Goal: Information Seeking & Learning: Check status

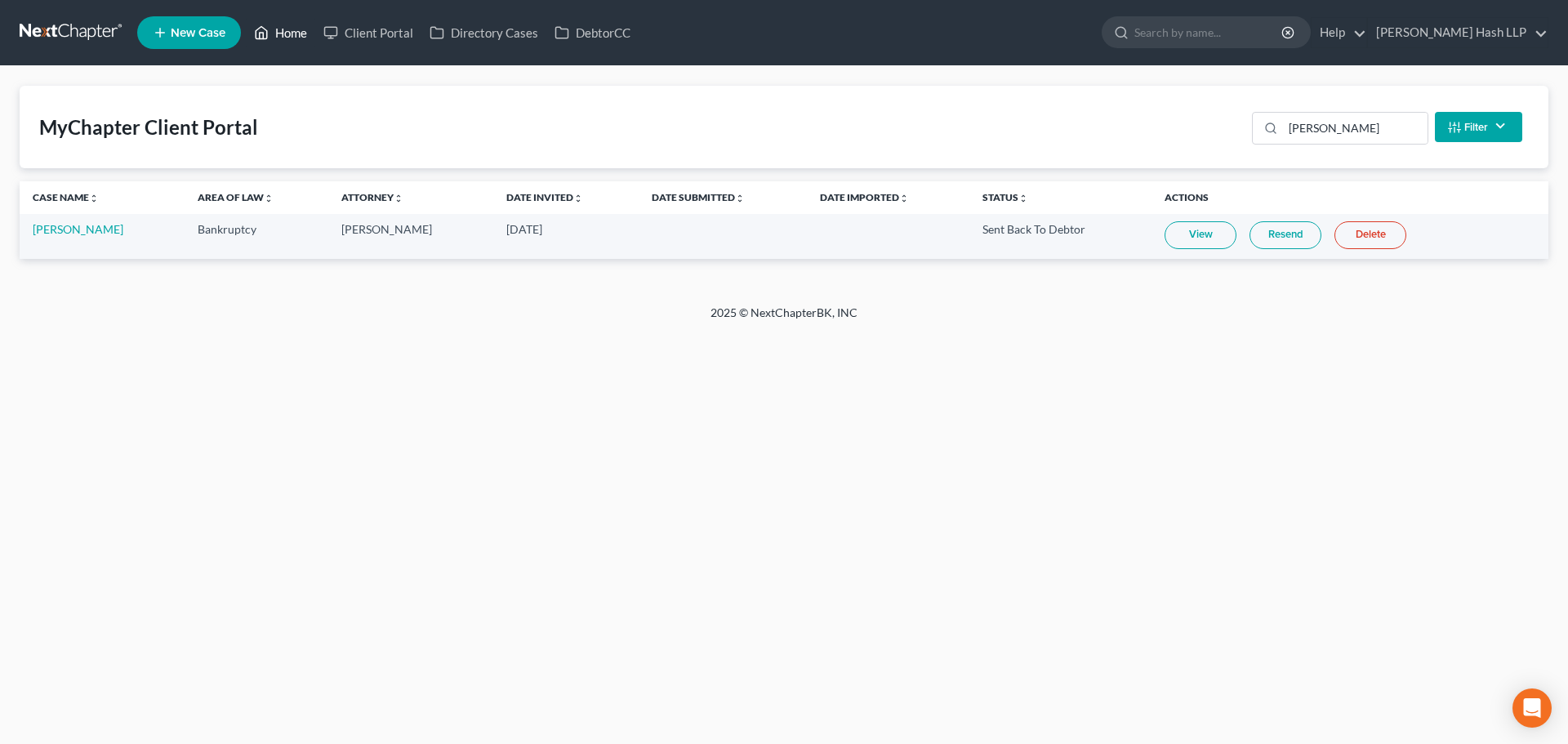
click at [294, 30] on link "Home" at bounding box center [281, 33] width 69 height 30
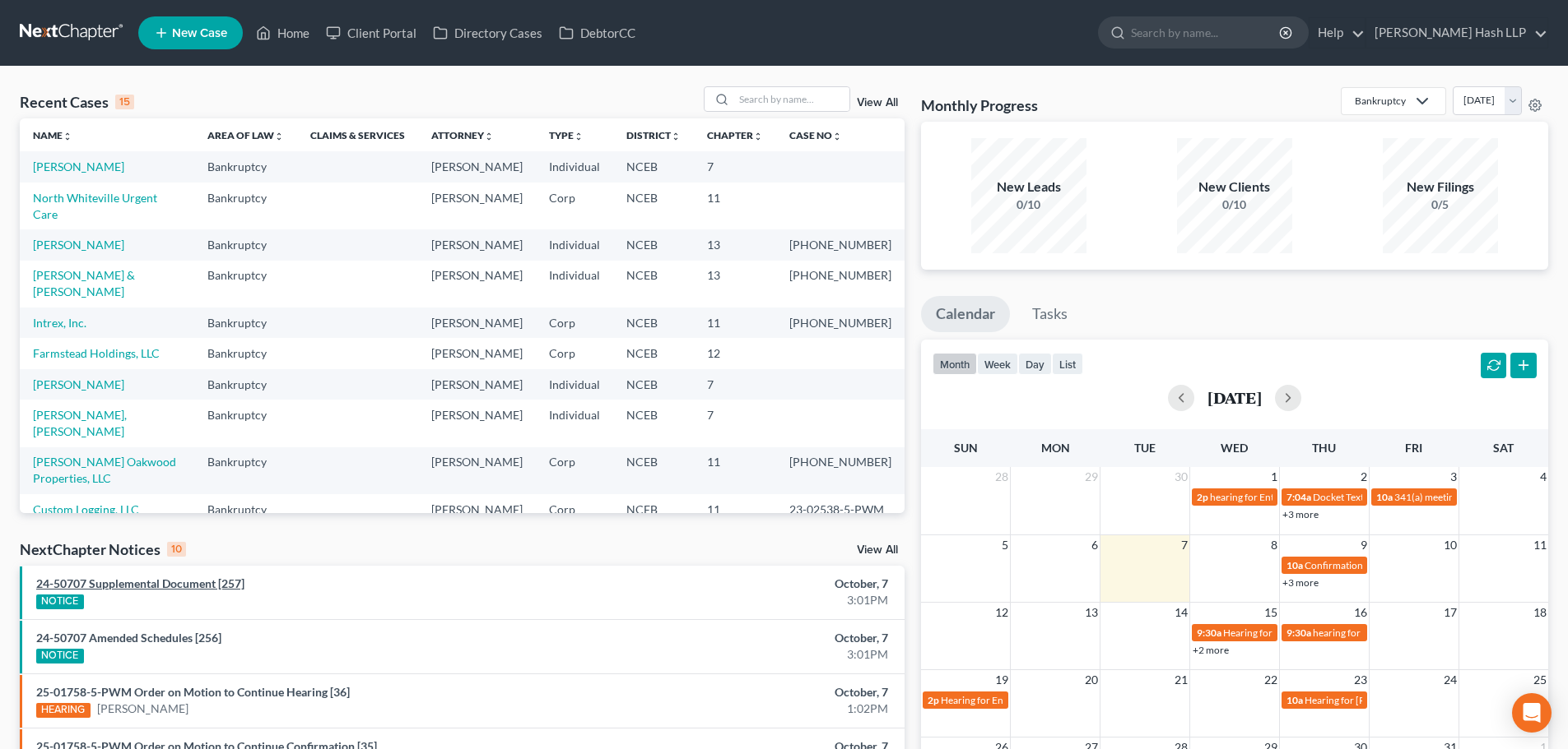
click at [181, 589] on link "24-50707 Supplemental Document [257]" at bounding box center [140, 584] width 208 height 14
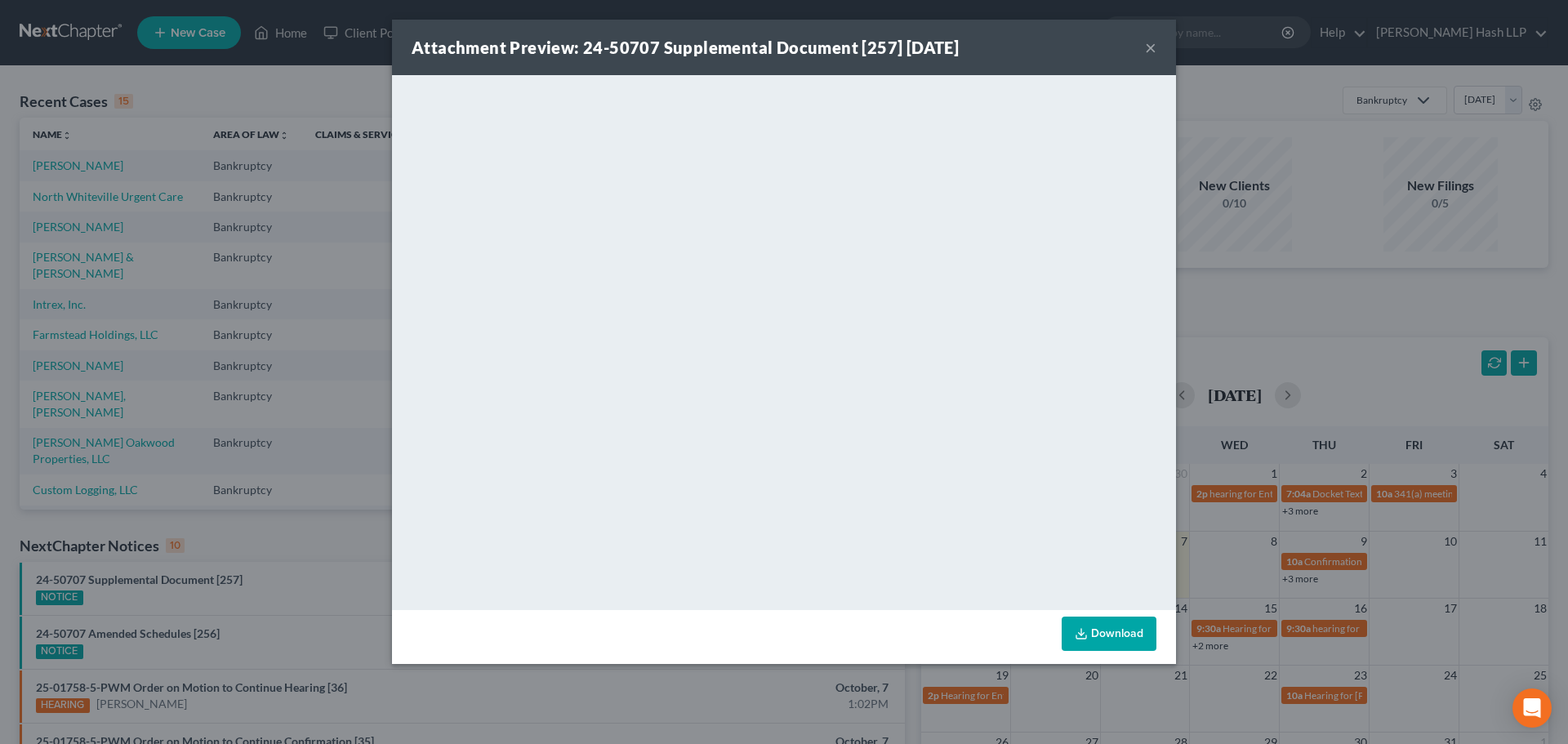
click at [1152, 50] on button "×" at bounding box center [1150, 47] width 11 height 20
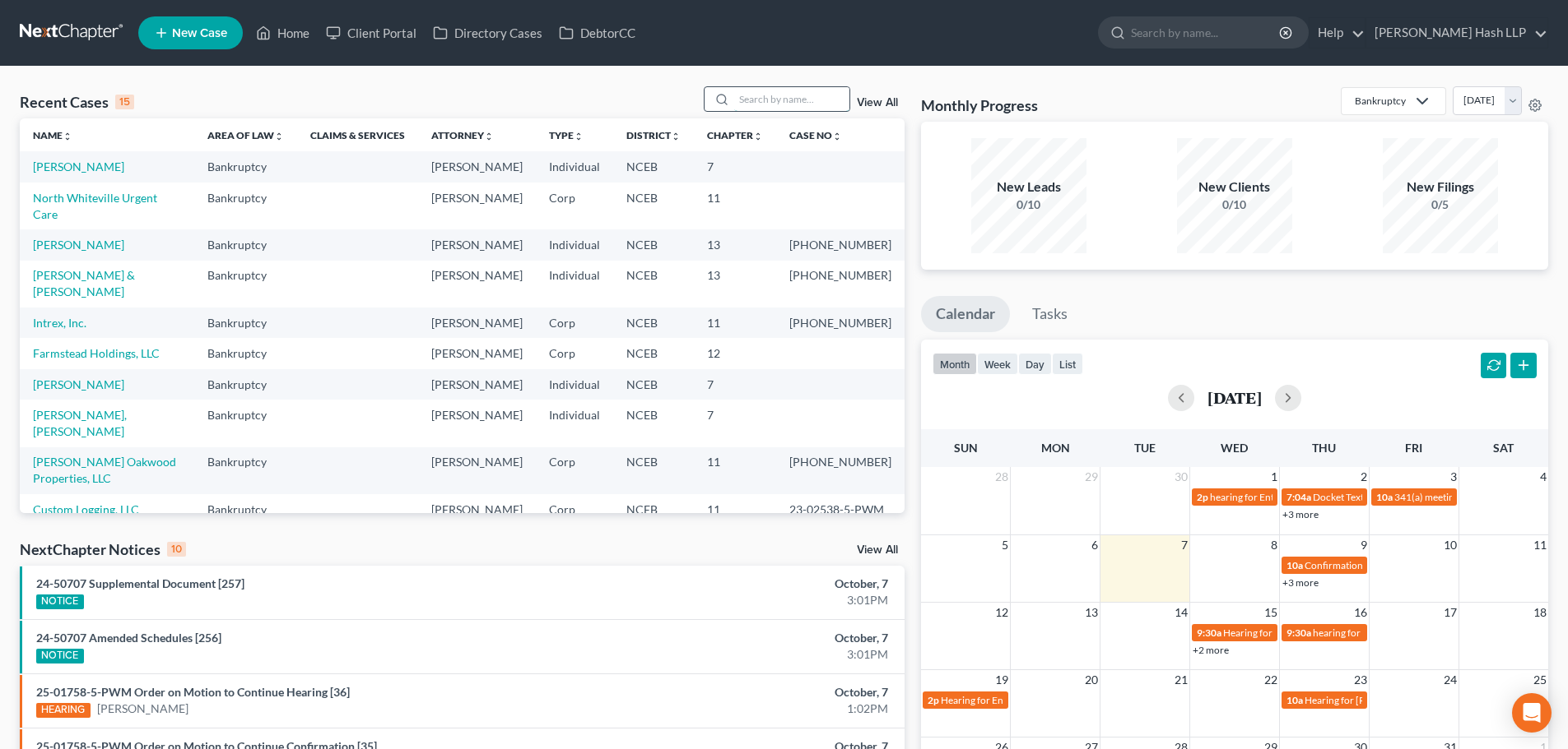
click at [775, 97] on input "search" at bounding box center [792, 99] width 116 height 24
type input "[GEOGRAPHIC_DATA]"
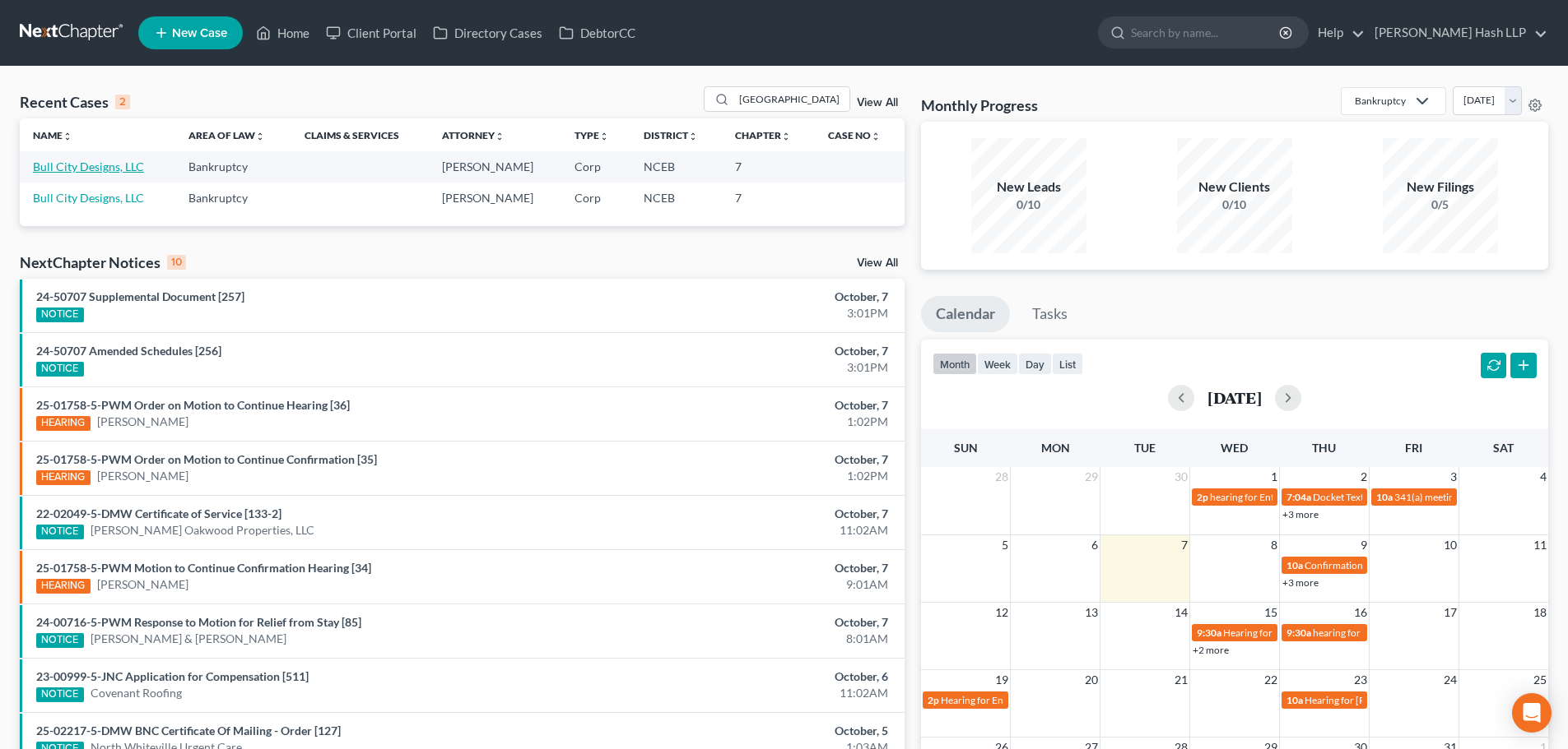
click at [121, 165] on link "Bull City Designs, LLC" at bounding box center [88, 166] width 111 height 14
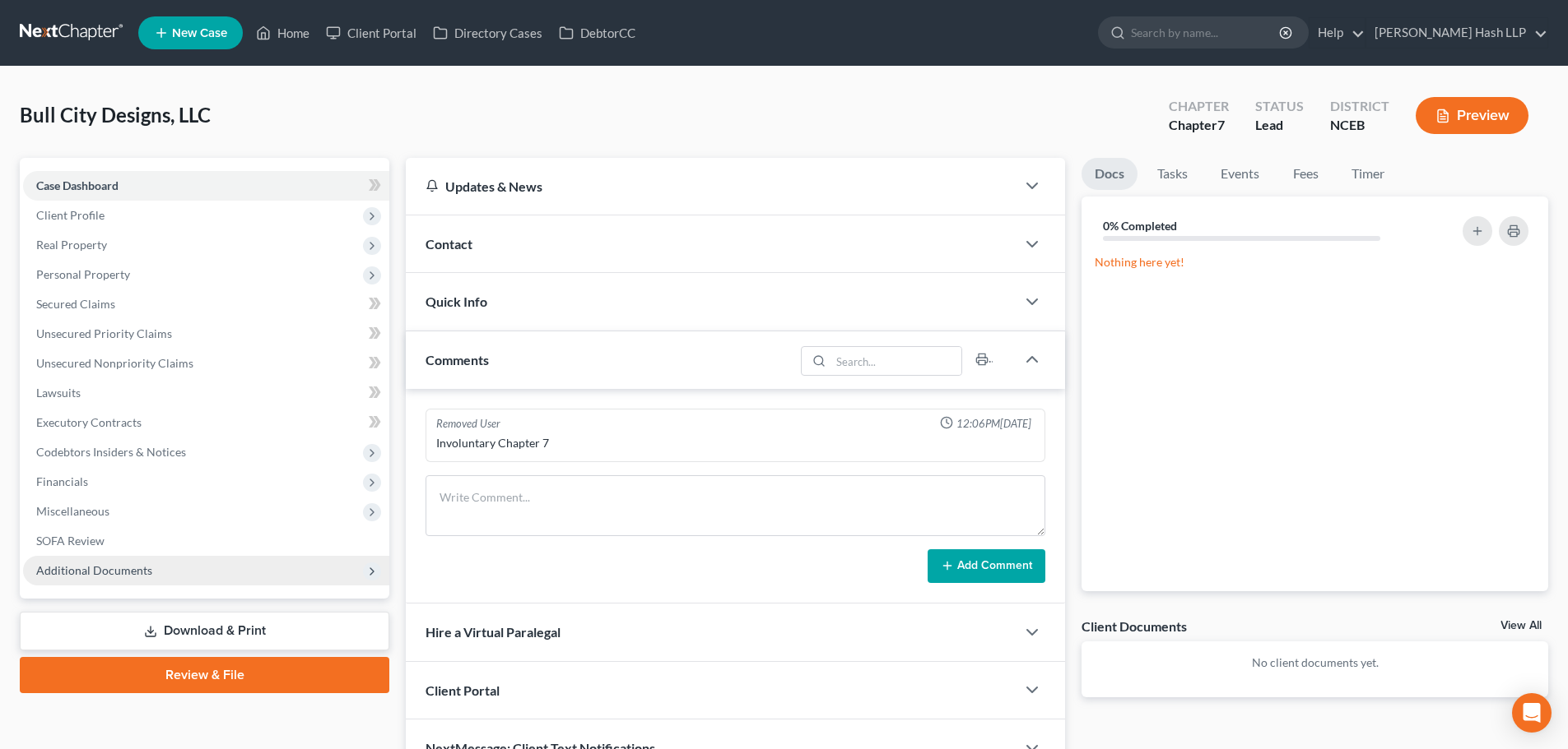
click at [91, 570] on span "Additional Documents" at bounding box center [94, 570] width 116 height 14
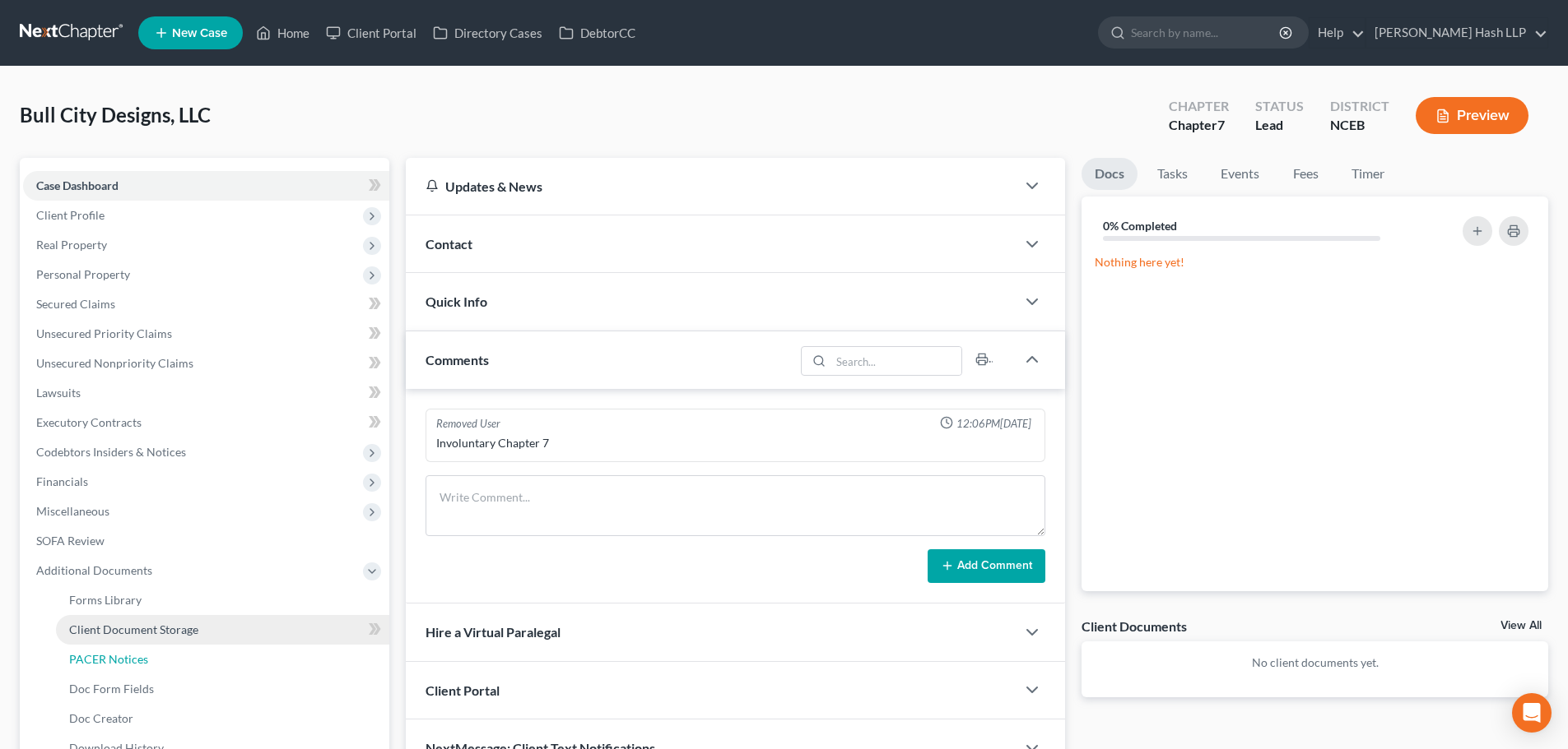
click at [104, 660] on span "PACER Notices" at bounding box center [109, 660] width 79 height 14
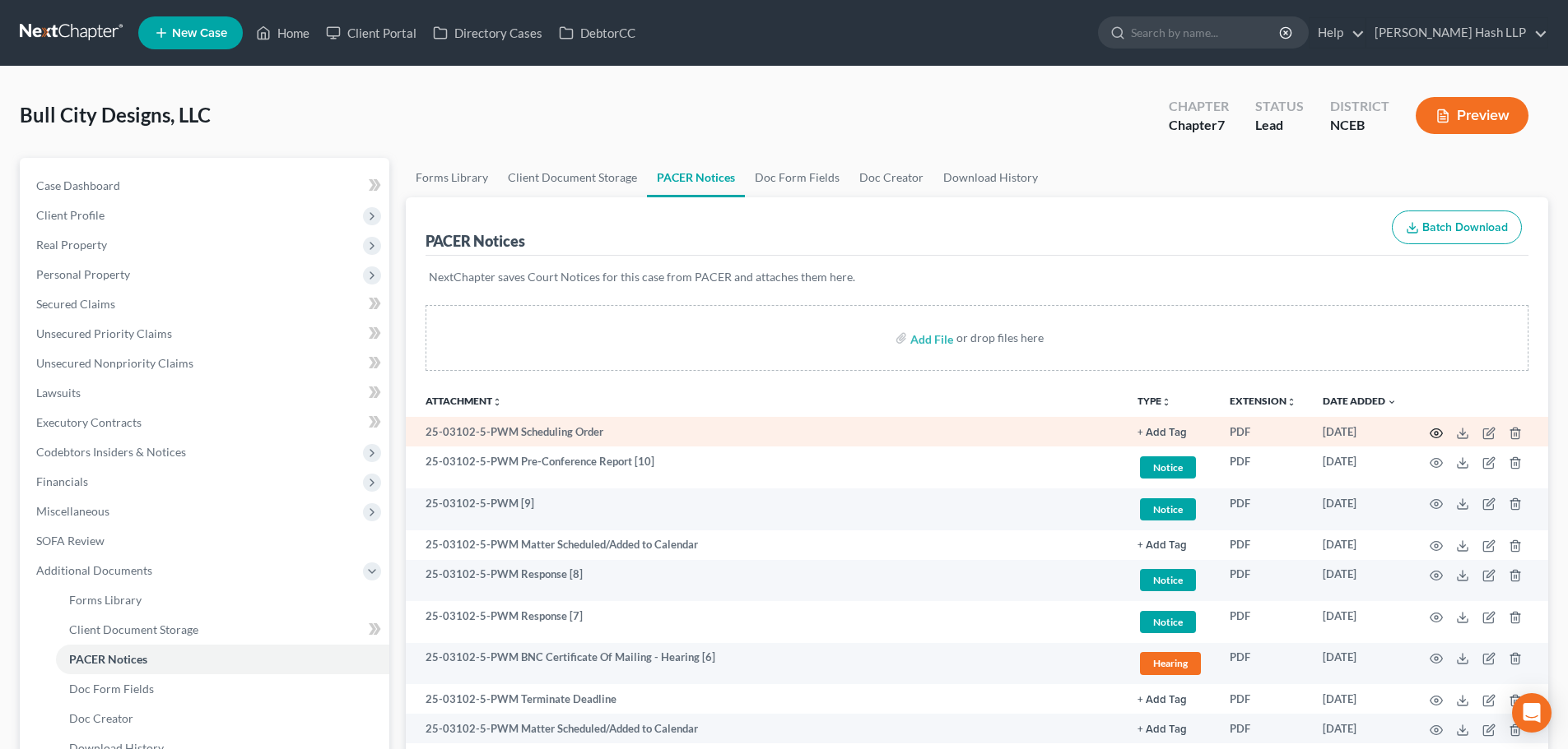
click at [1435, 430] on icon "button" at bounding box center [1436, 433] width 13 height 13
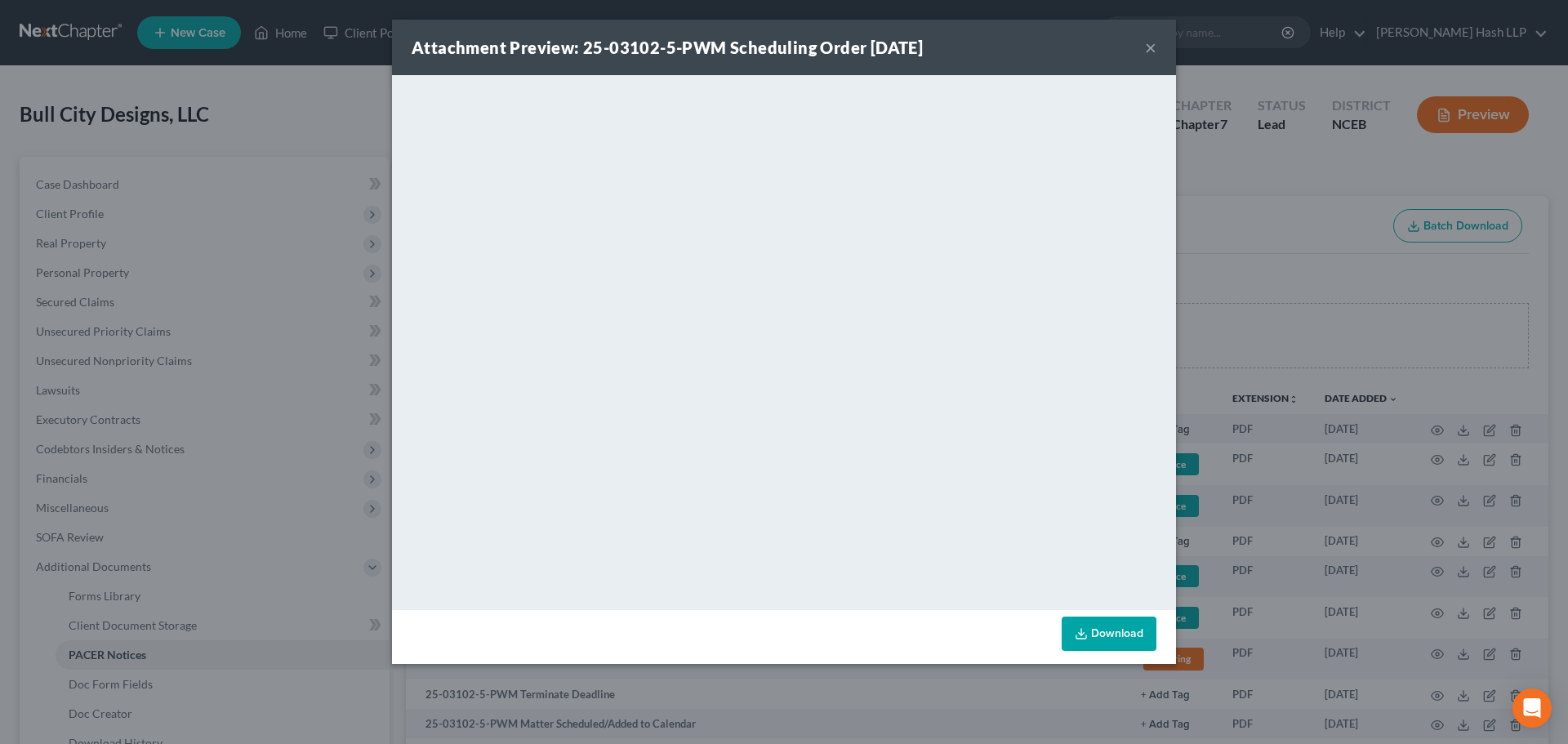
click at [1153, 48] on button "×" at bounding box center [1150, 47] width 11 height 20
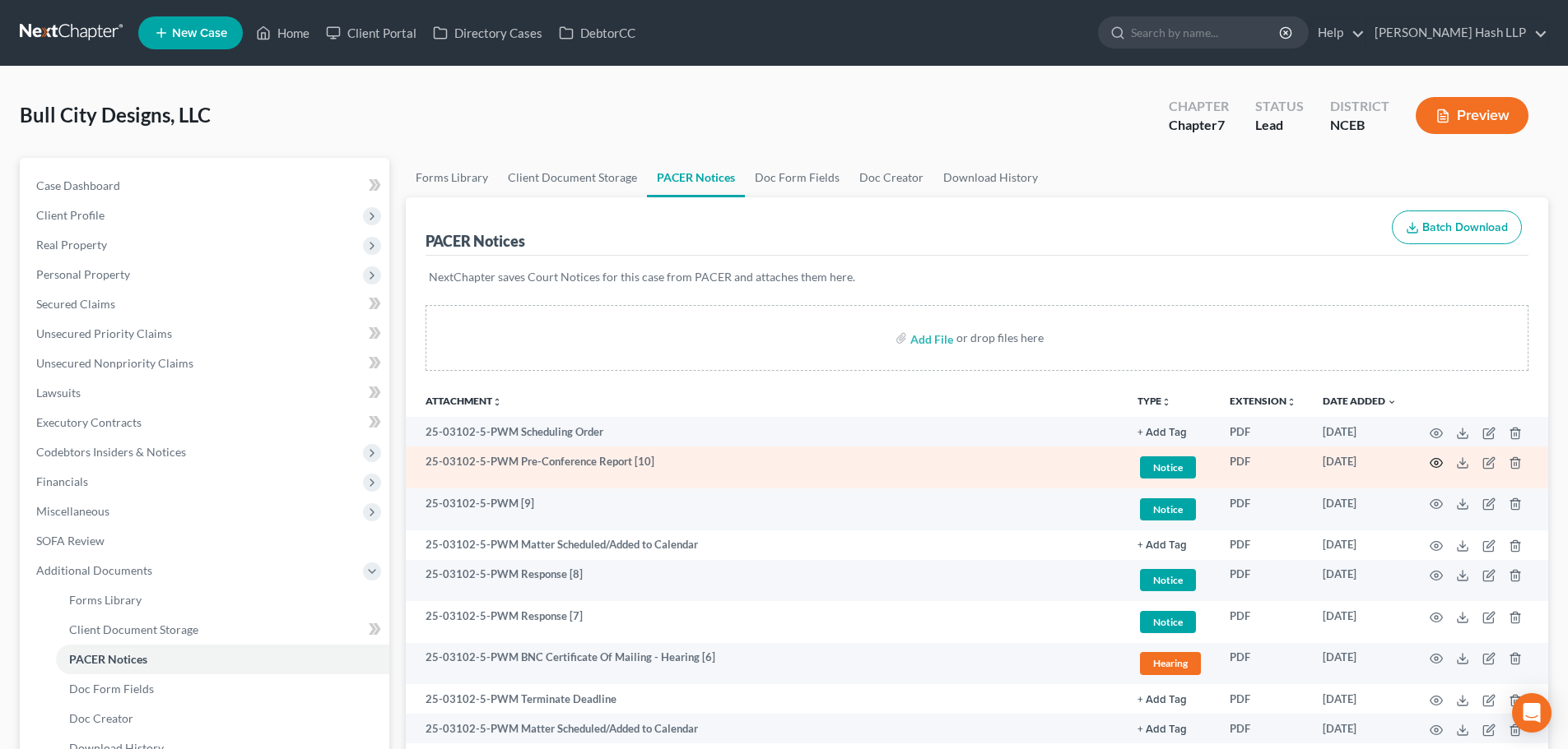
click at [1438, 460] on icon "button" at bounding box center [1436, 463] width 13 height 13
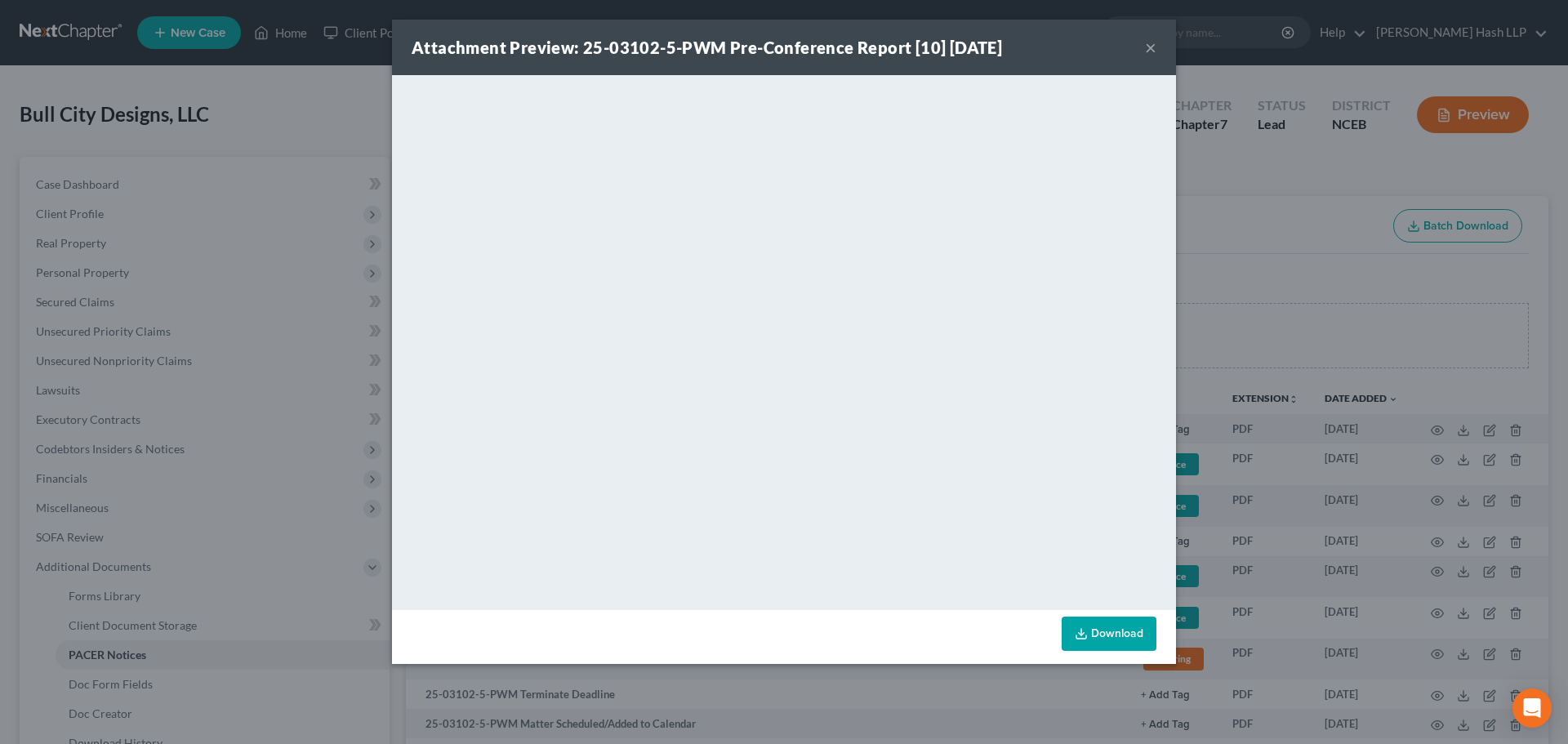
click at [1150, 46] on button "×" at bounding box center [1150, 47] width 11 height 20
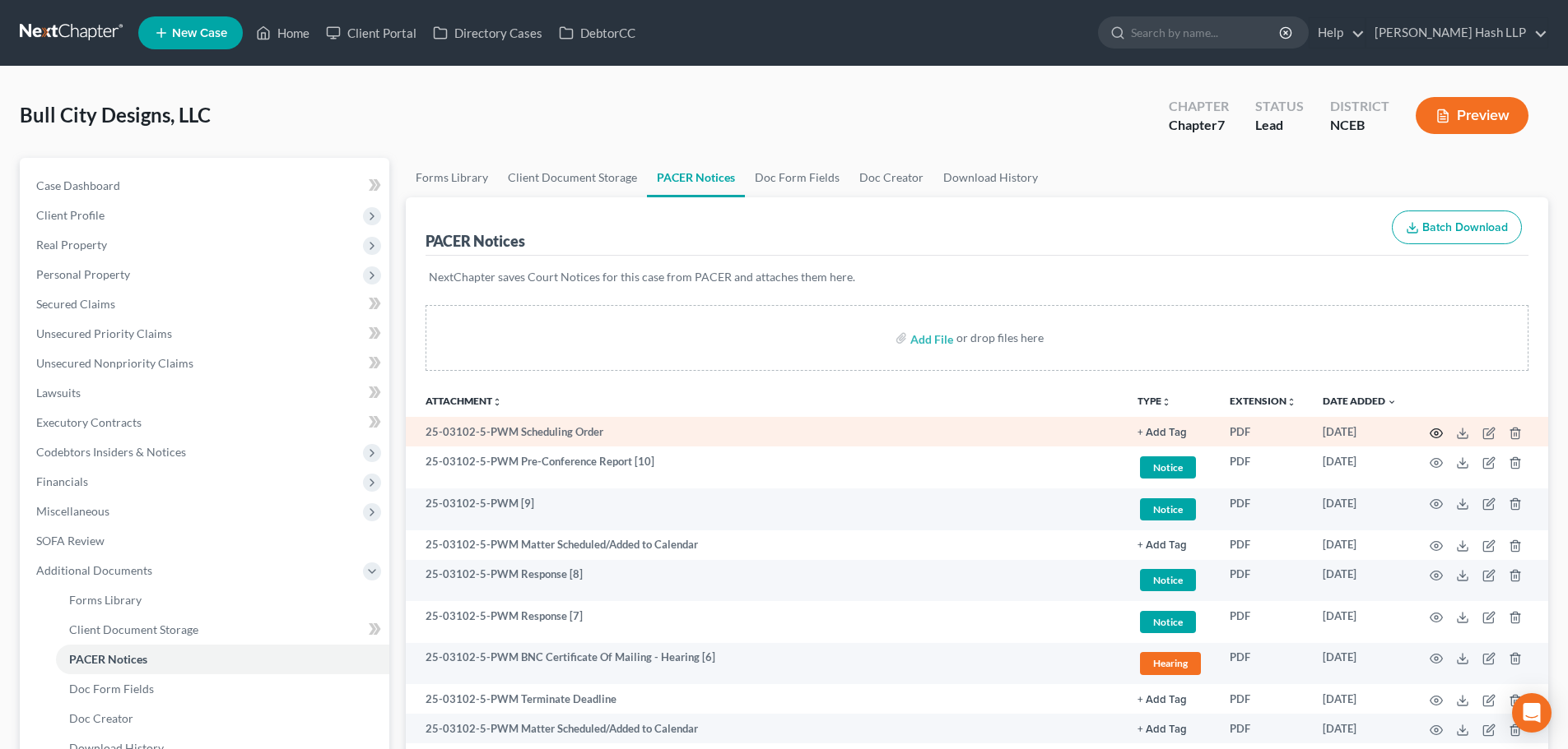
click at [1438, 430] on icon "button" at bounding box center [1436, 433] width 13 height 13
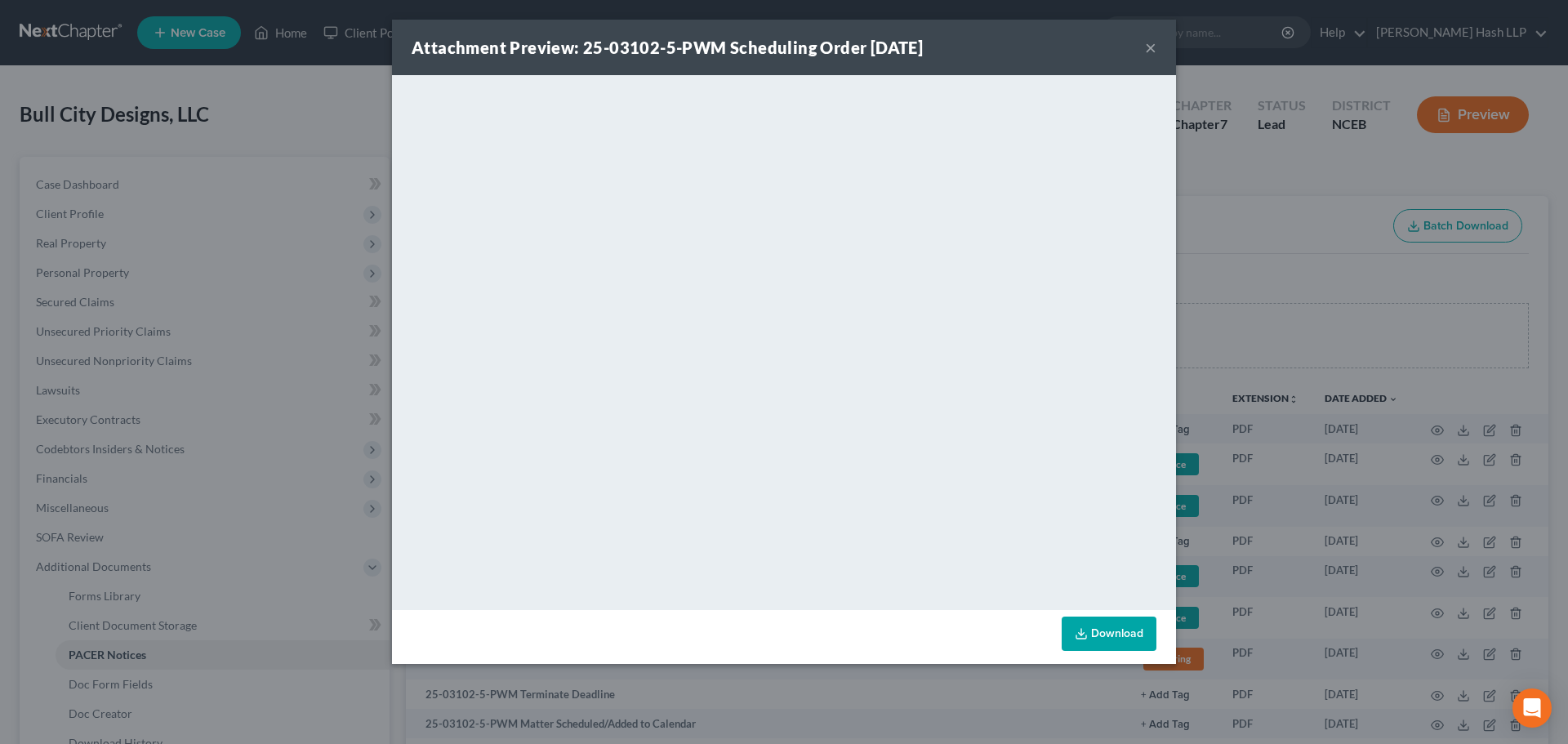
click at [1153, 48] on button "×" at bounding box center [1150, 47] width 11 height 20
